Goal: Transaction & Acquisition: Purchase product/service

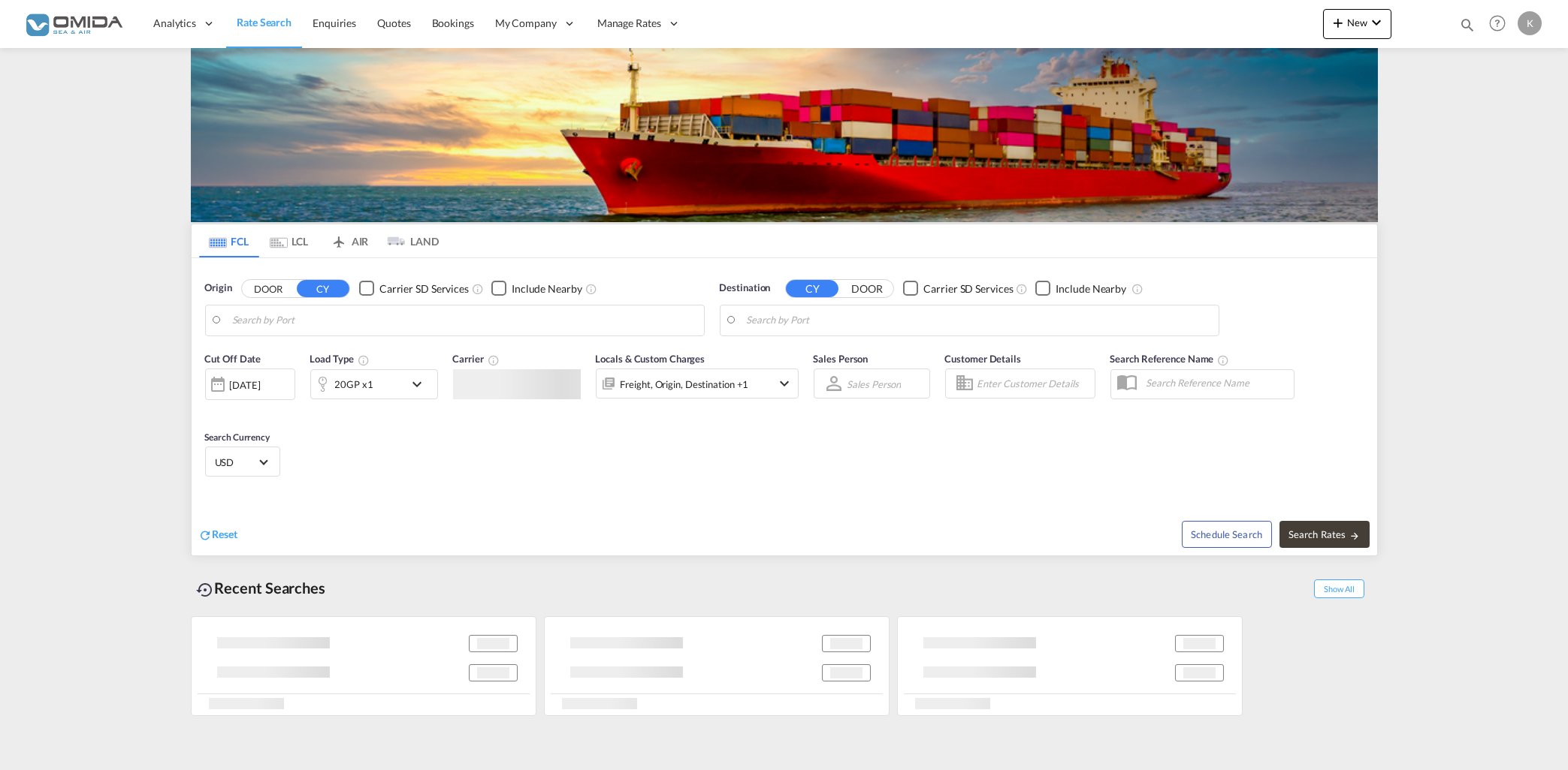
click at [483, 317] on input "Search by Port" at bounding box center [464, 321] width 464 height 23
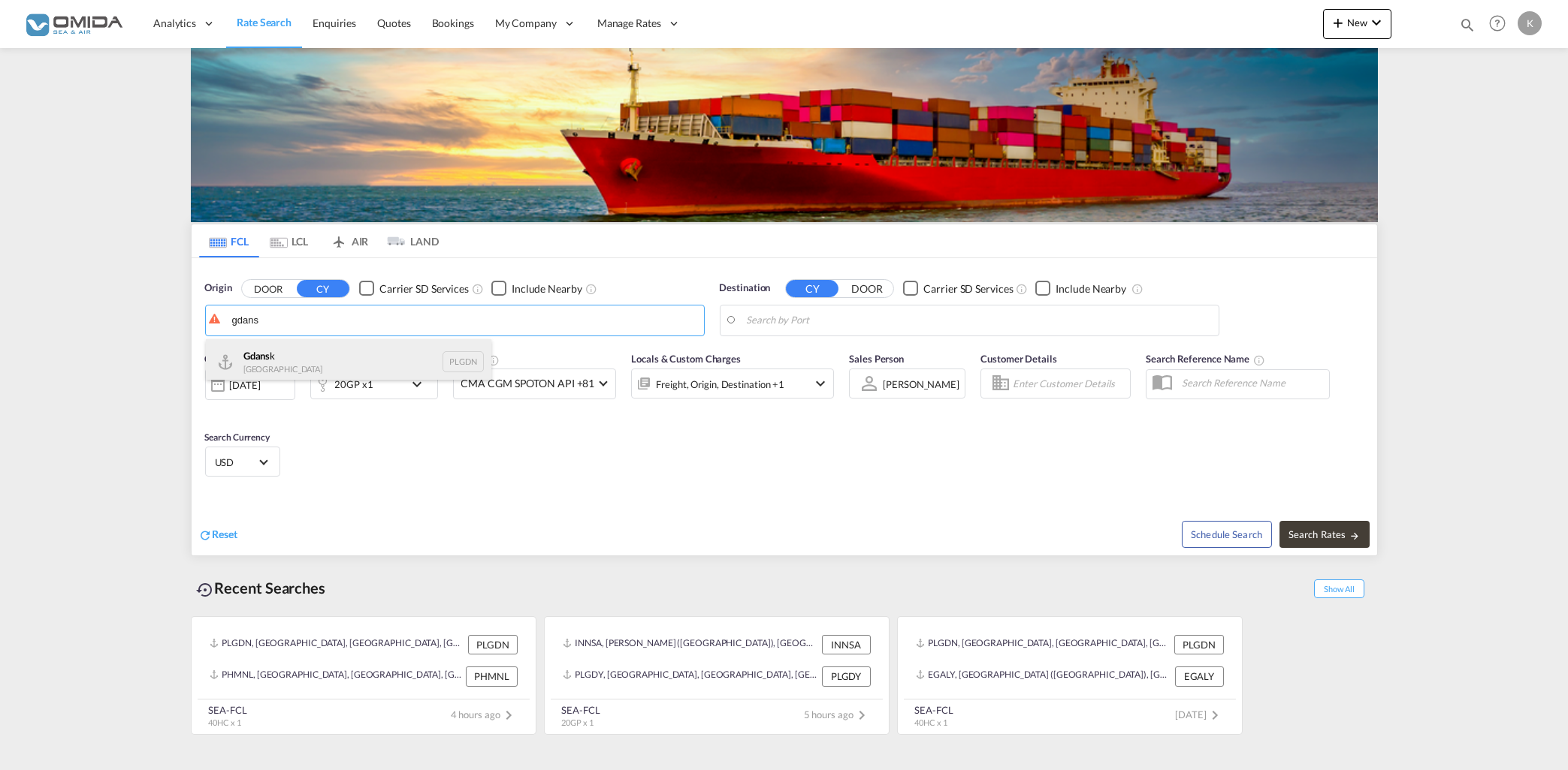
click at [330, 362] on div "Gdans k [GEOGRAPHIC_DATA] PLGDN" at bounding box center [348, 362] width 285 height 45
type input "Gdansk, PLGDN"
click at [831, 329] on input "Search by Port" at bounding box center [979, 321] width 464 height 23
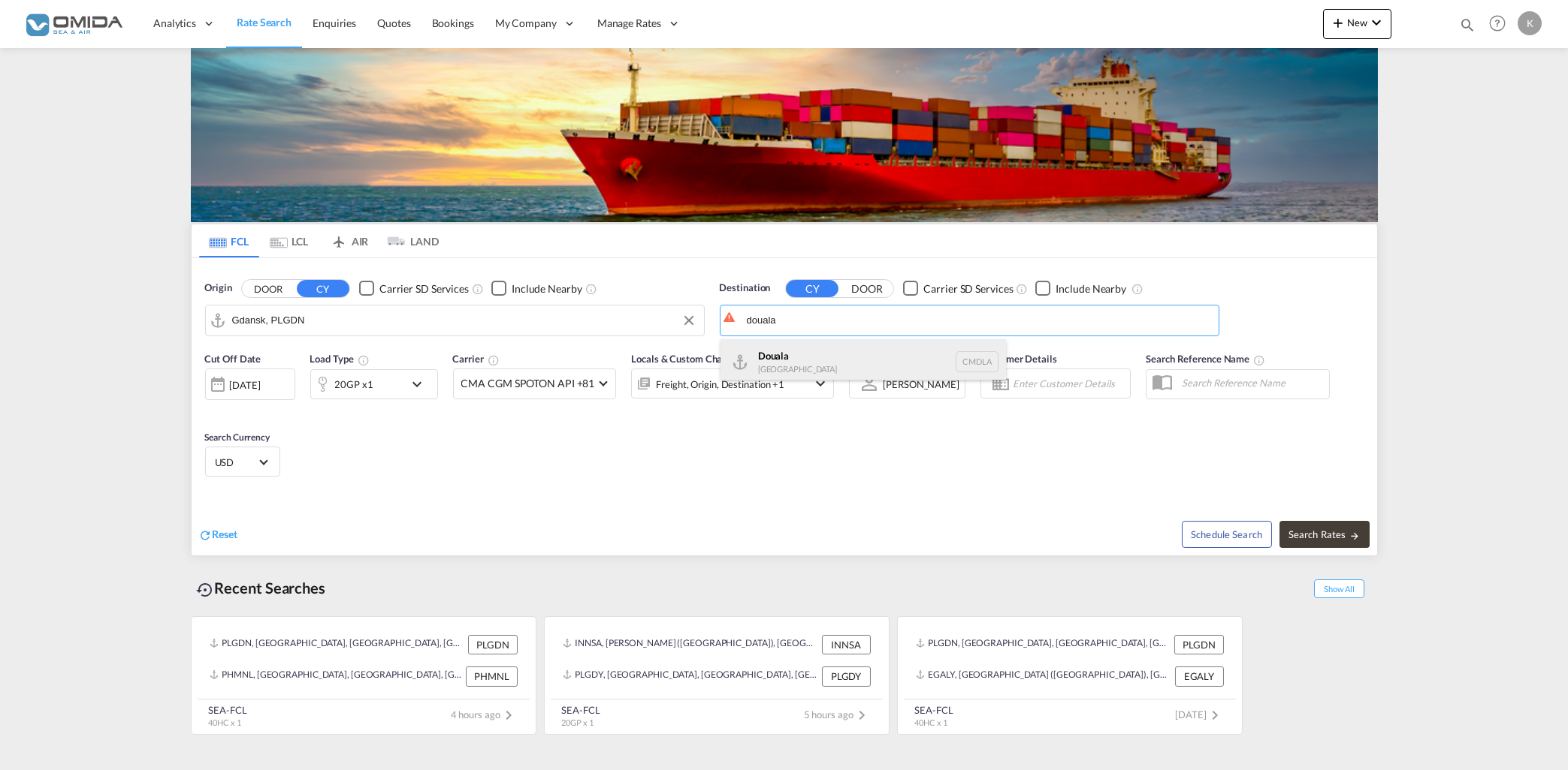
click at [835, 368] on div "Douala [GEOGRAPHIC_DATA] CMDLA" at bounding box center [863, 362] width 285 height 45
type input "Douala, CMDLA"
click at [1333, 532] on span "Search Rates" at bounding box center [1324, 534] width 72 height 12
type input "PLGDN to CMDLA / [DATE]"
